Goal: Find specific page/section: Find specific page/section

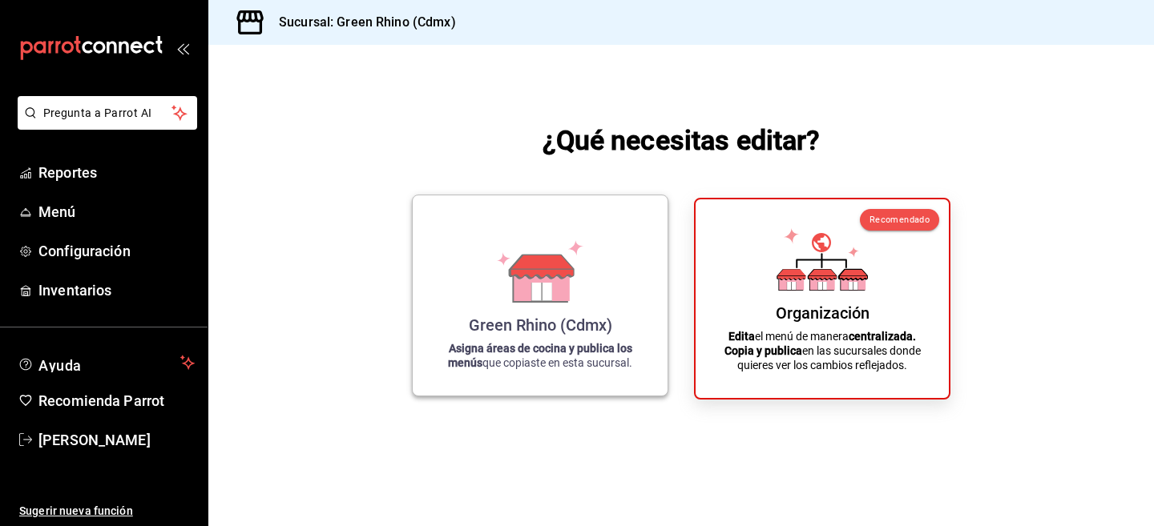
click at [469, 284] on div "Green Rhino (Cdmx) Asigna áreas de cocina y publica los menús que copiaste en e…" at bounding box center [540, 295] width 216 height 175
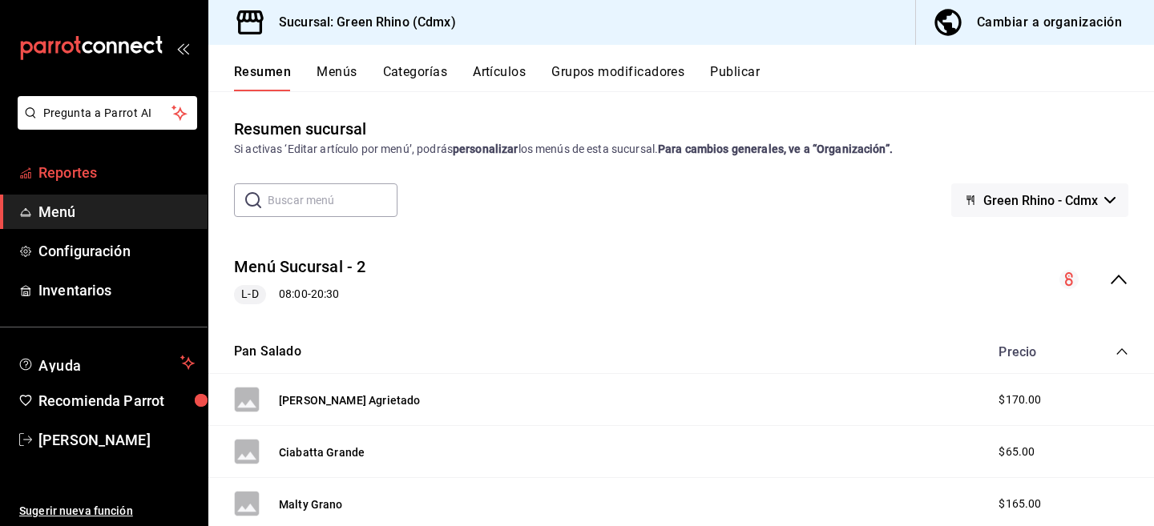
click at [139, 185] on link "Reportes" at bounding box center [104, 172] width 208 height 34
